Goal: Information Seeking & Learning: Learn about a topic

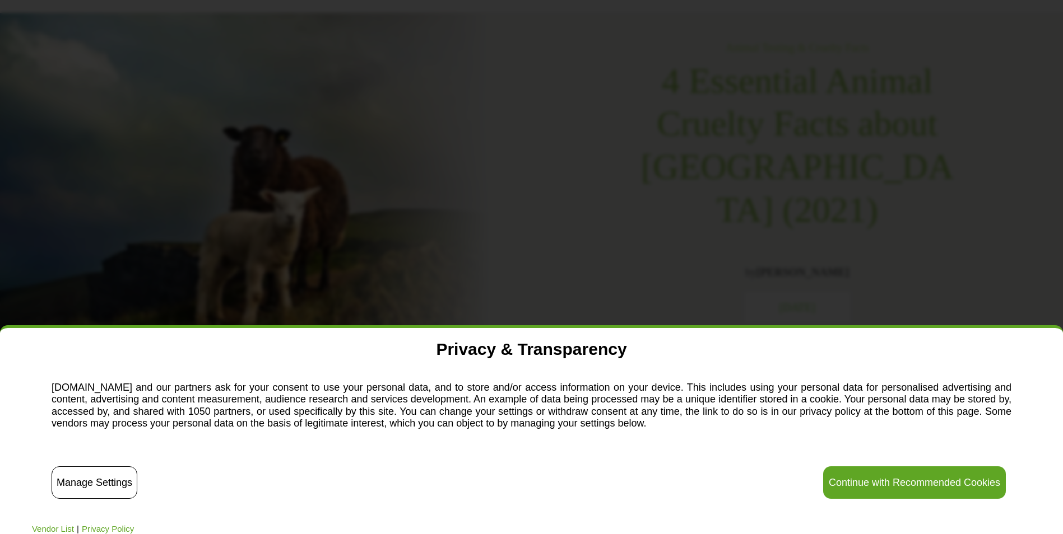
scroll to position [168, 0]
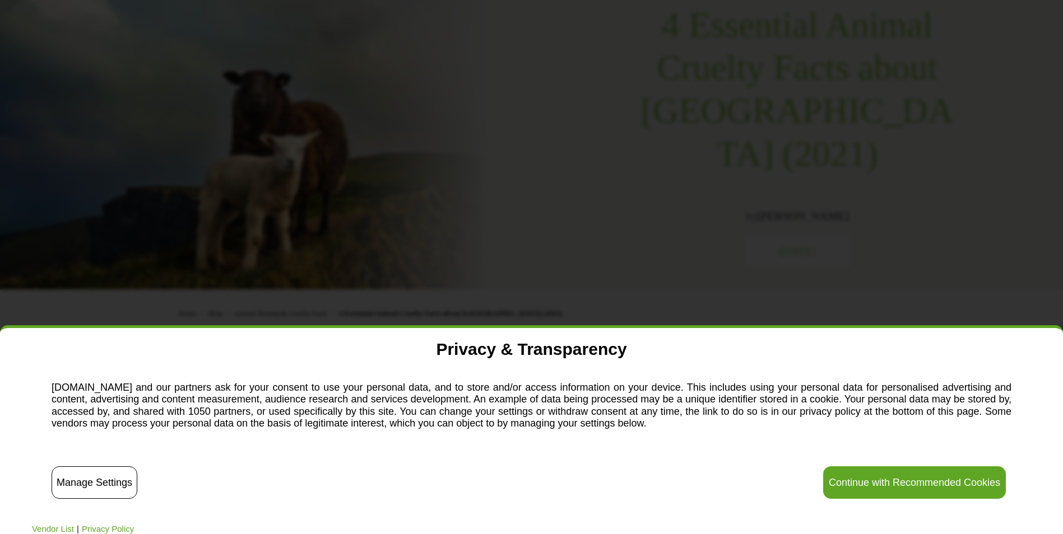
click at [80, 488] on button "Manage Settings" at bounding box center [95, 483] width 86 height 32
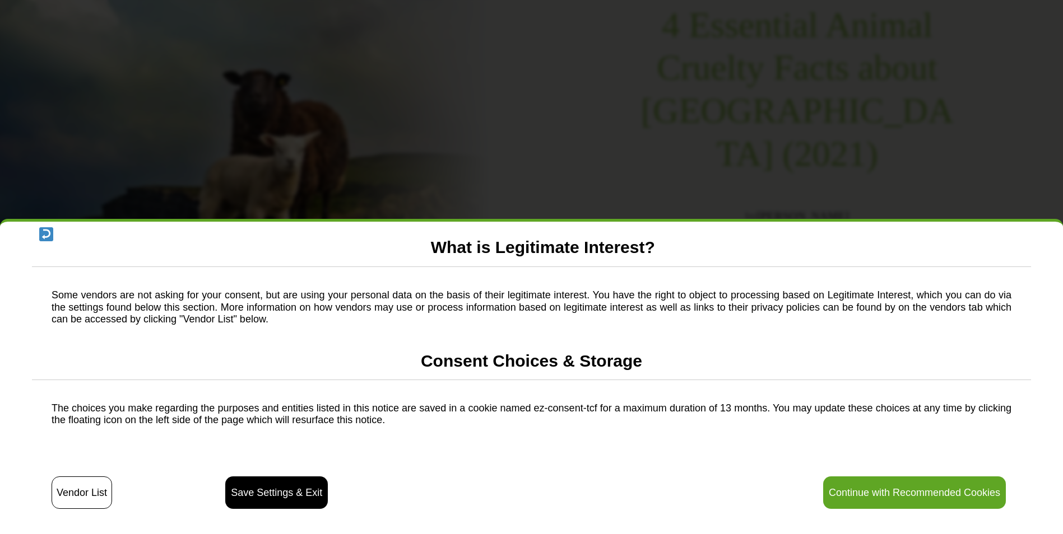
click at [876, 480] on button "Continue with Recommended Cookies" at bounding box center [914, 493] width 183 height 32
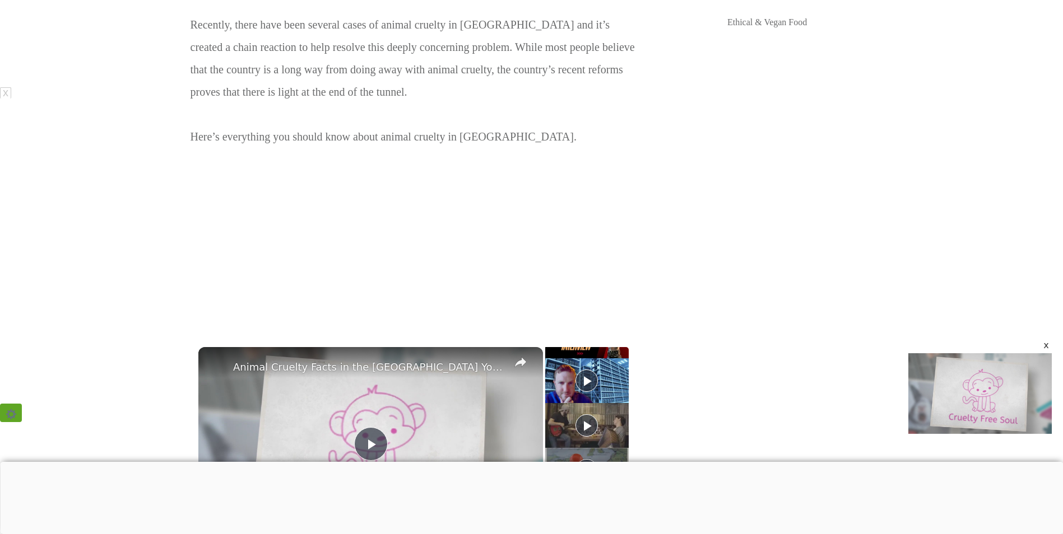
scroll to position [896, 0]
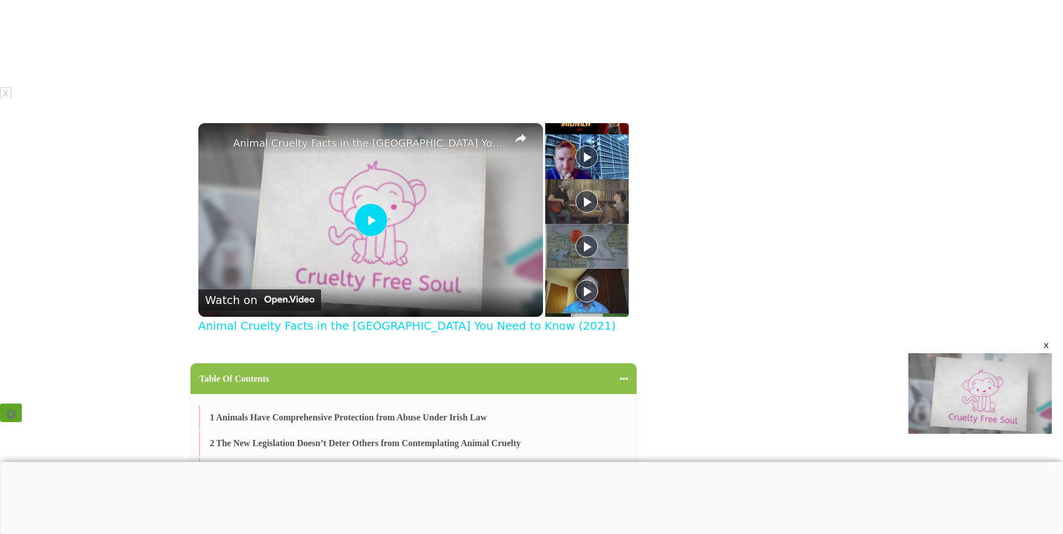
click at [492, 183] on img "Video Player" at bounding box center [370, 220] width 345 height 194
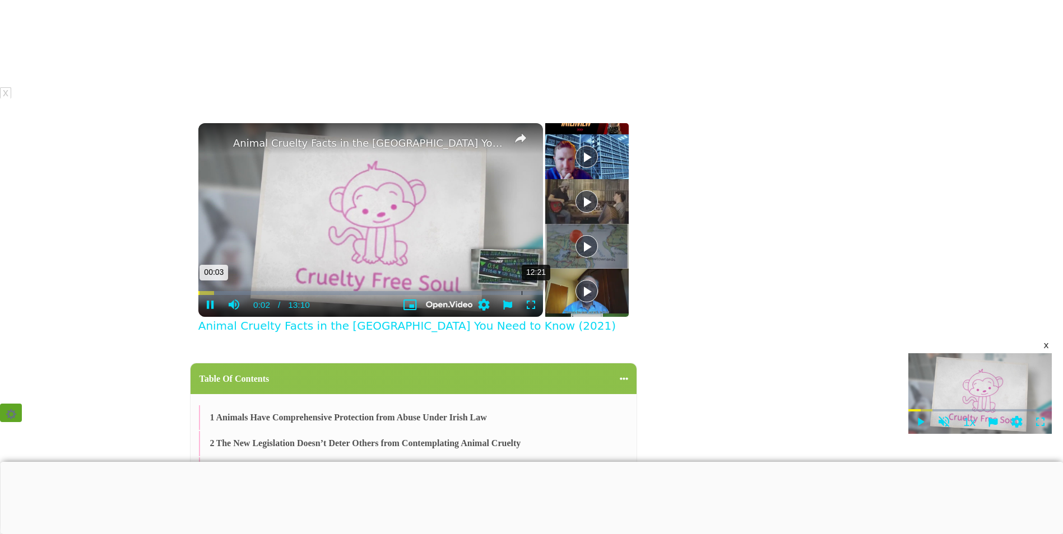
click at [522, 287] on div "12:21 00:03" at bounding box center [370, 293] width 345 height 12
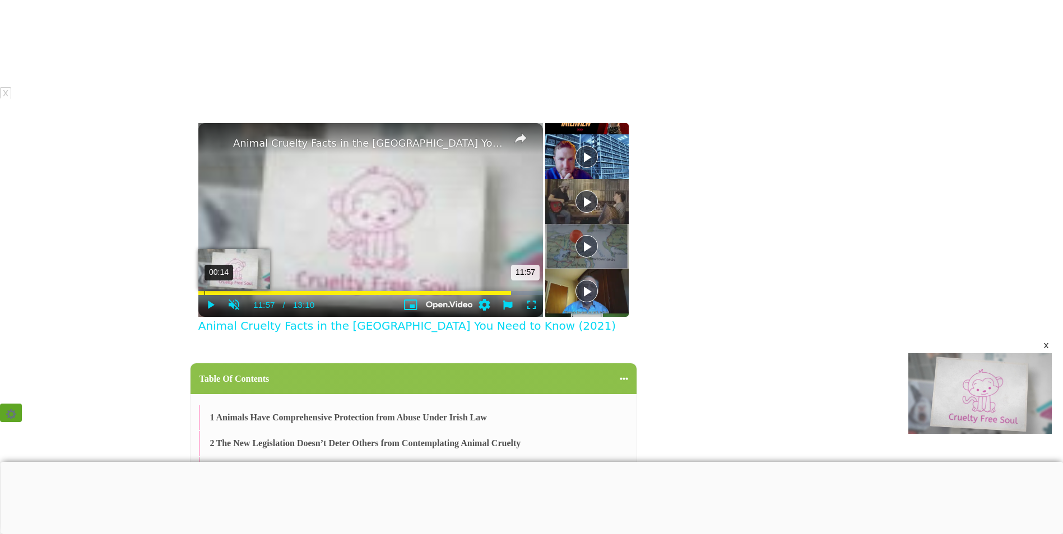
drag, startPoint x: 511, startPoint y: 247, endPoint x: 204, endPoint y: 245, distance: 306.5
click at [204, 287] on div "00:14 11:57" at bounding box center [370, 293] width 345 height 12
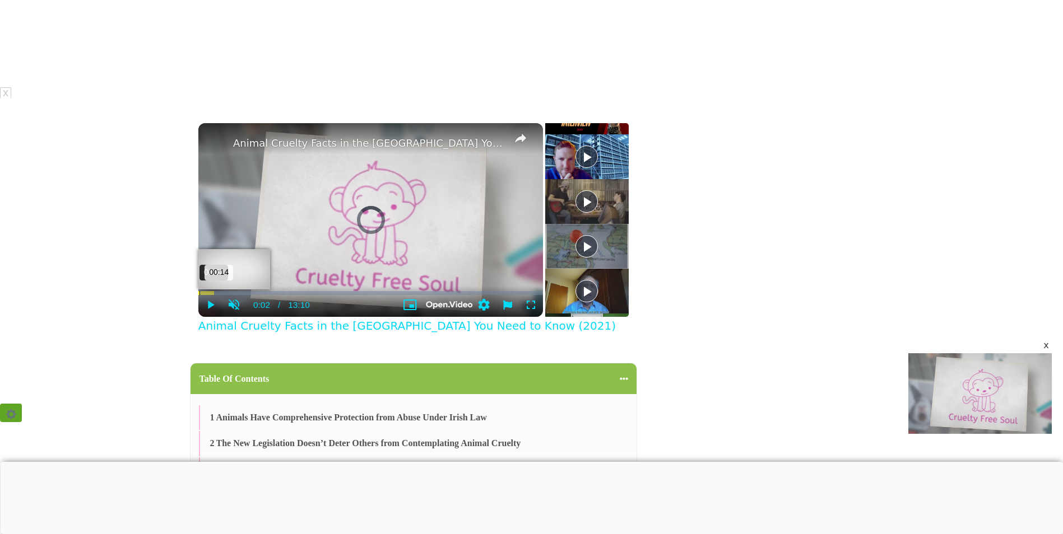
click at [199, 291] on div "Progress Bar" at bounding box center [198, 293] width 1 height 4
click at [528, 300] on span "Video Player" at bounding box center [531, 305] width 24 height 11
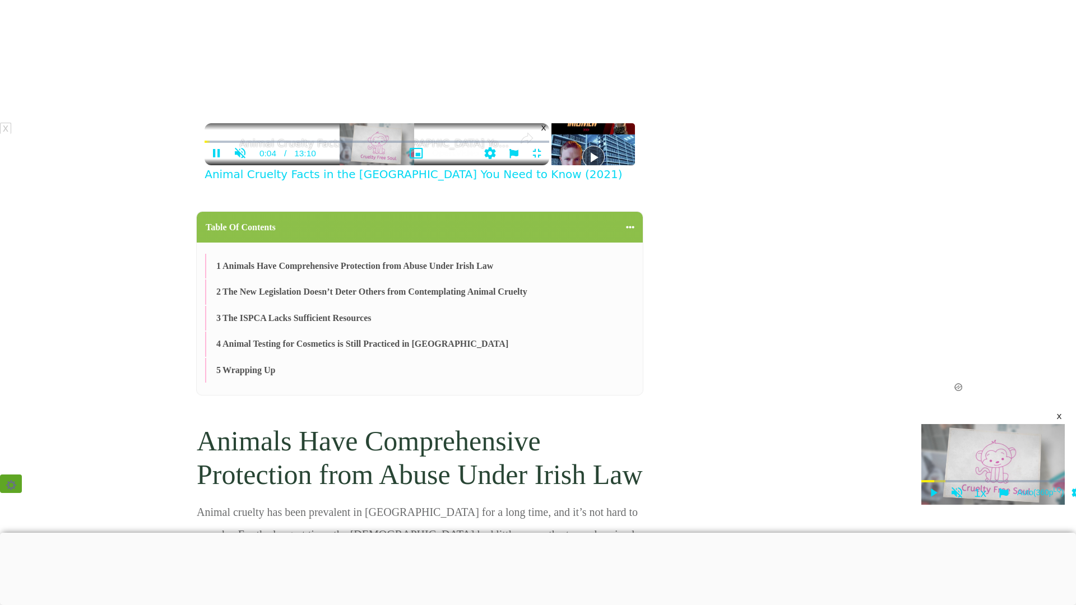
click at [523, 165] on video "Please enable JavaScript" at bounding box center [376, 144] width 345 height 42
click at [520, 165] on video "Please enable JavaScript" at bounding box center [376, 144] width 345 height 42
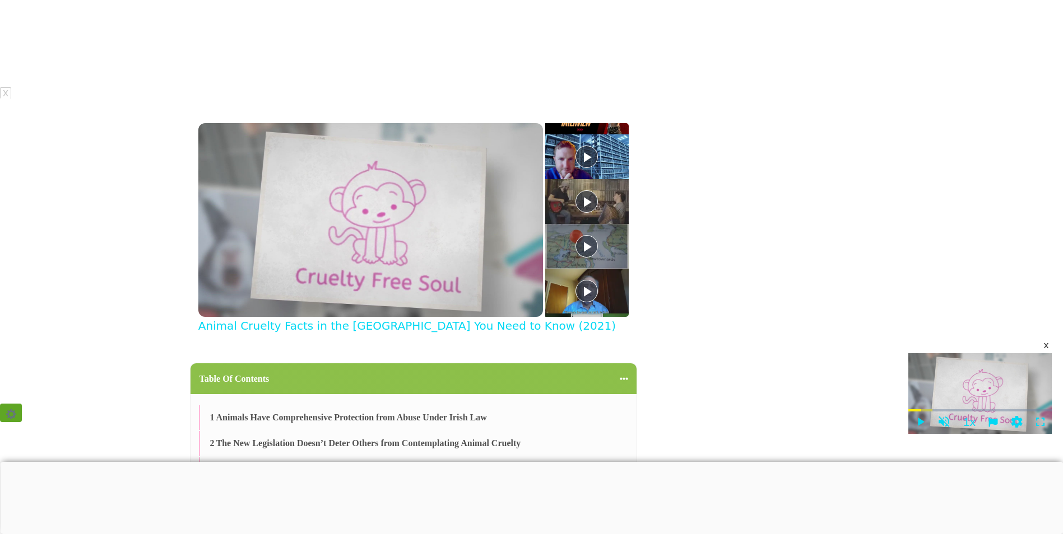
click at [1046, 347] on div "x" at bounding box center [1046, 345] width 9 height 9
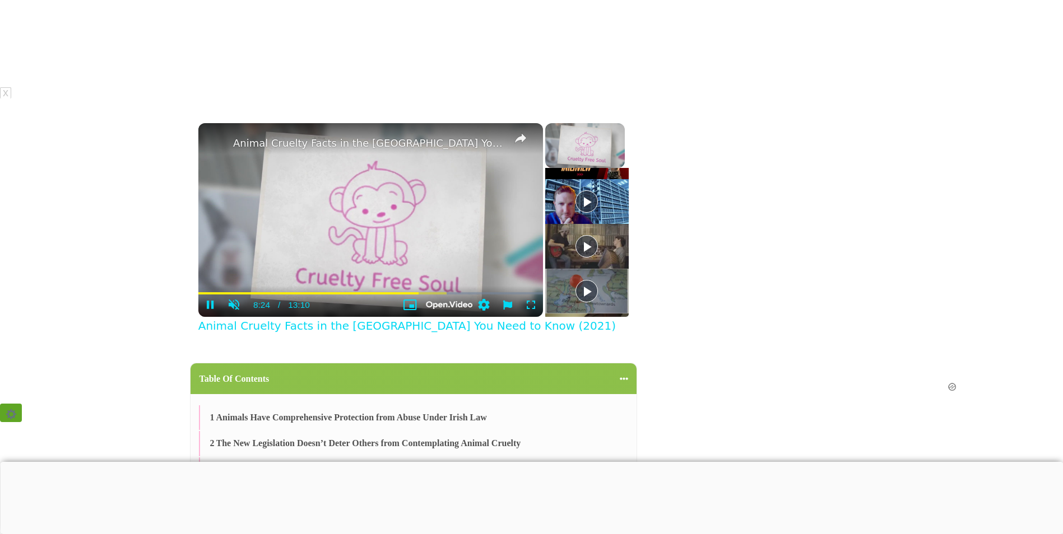
click at [449, 204] on video "Please enable JavaScript" at bounding box center [370, 220] width 345 height 194
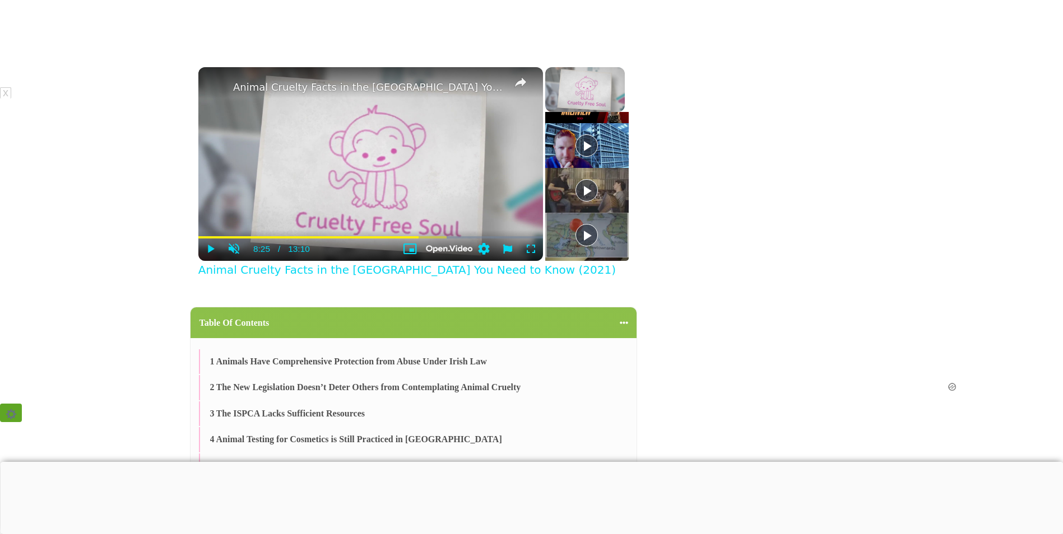
scroll to position [1065, 0]
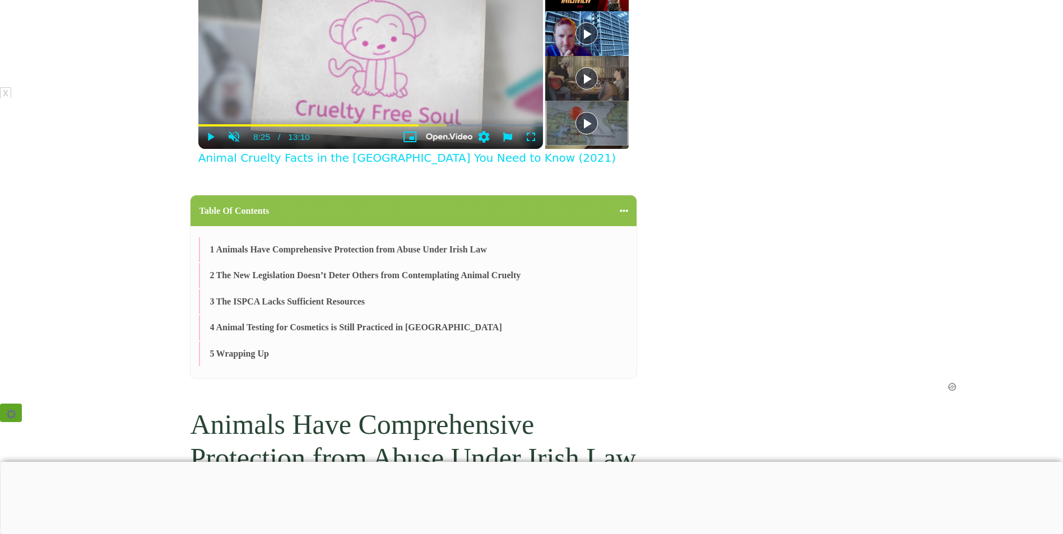
click at [344, 322] on link "Animal Testing for Cosmetics is Still Practiced in [GEOGRAPHIC_DATA]" at bounding box center [359, 328] width 286 height 12
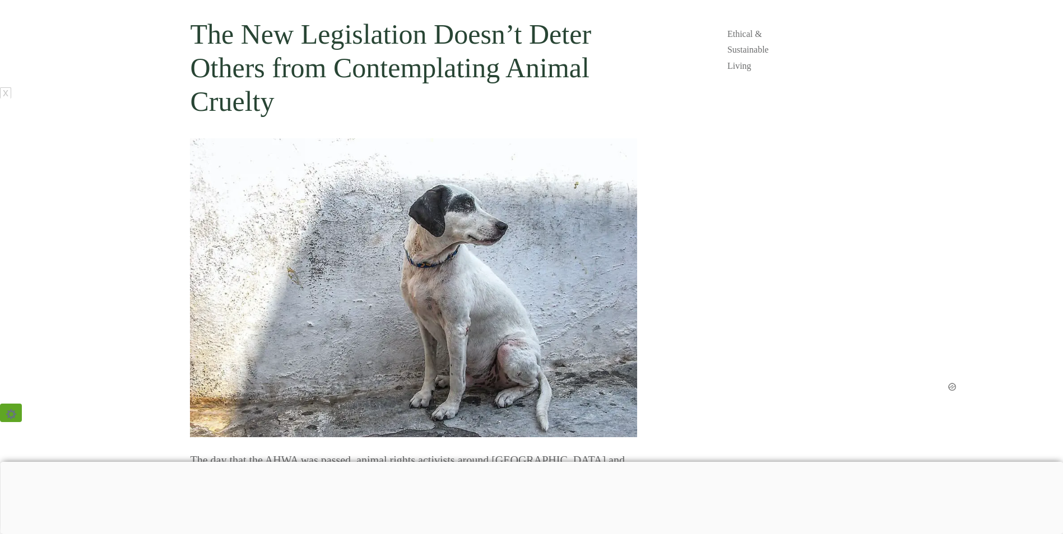
scroll to position [3950, 0]
